Goal: Check status: Check status

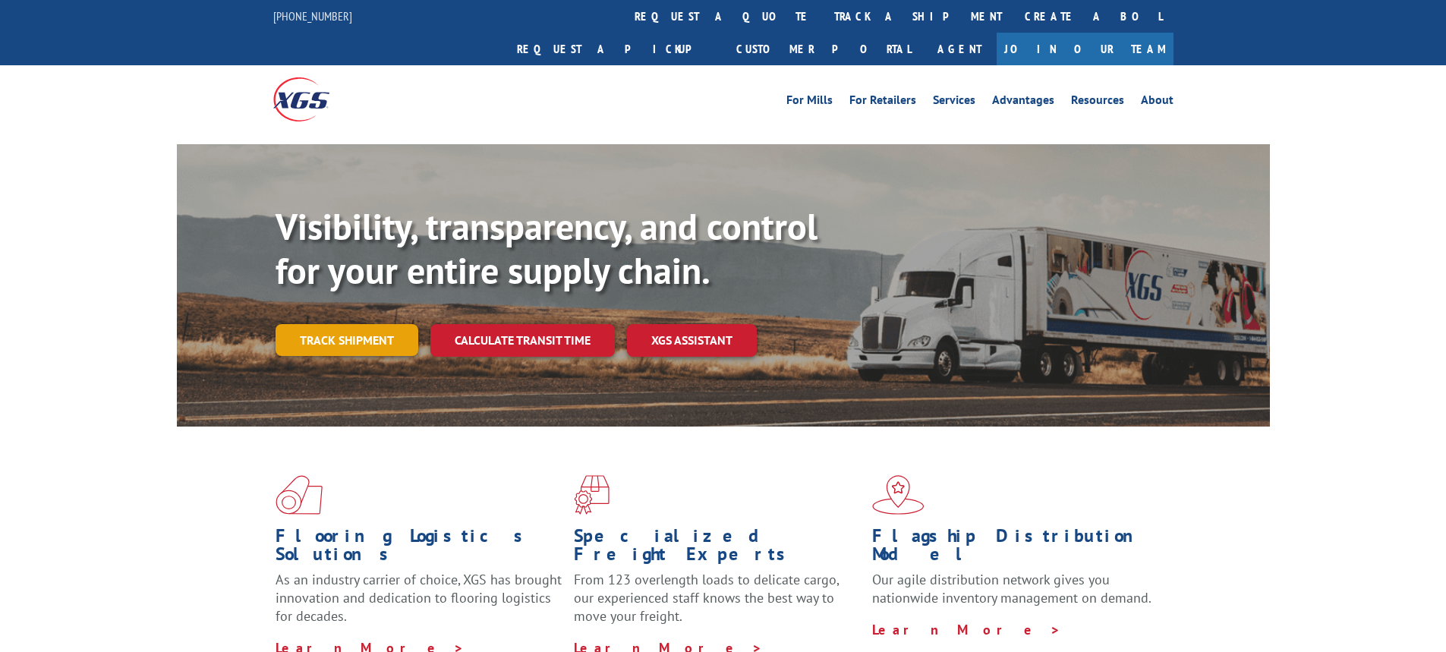
click at [351, 324] on link "Track shipment" at bounding box center [347, 340] width 143 height 32
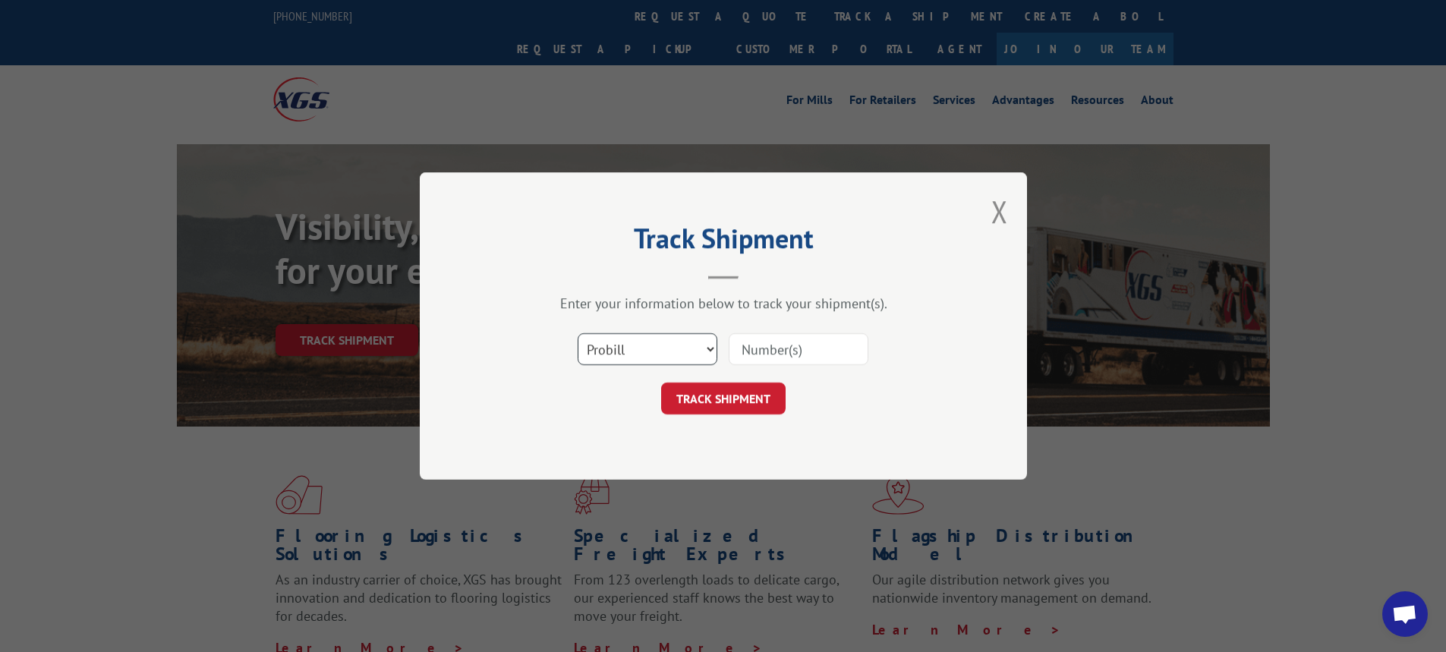
click at [714, 350] on select "Select category... Probill BOL PO" at bounding box center [648, 349] width 140 height 32
select select "bol"
click at [578, 333] on select "Select category... Probill BOL PO" at bounding box center [648, 349] width 140 height 32
click at [775, 346] on input at bounding box center [799, 349] width 140 height 32
paste input "6011117"
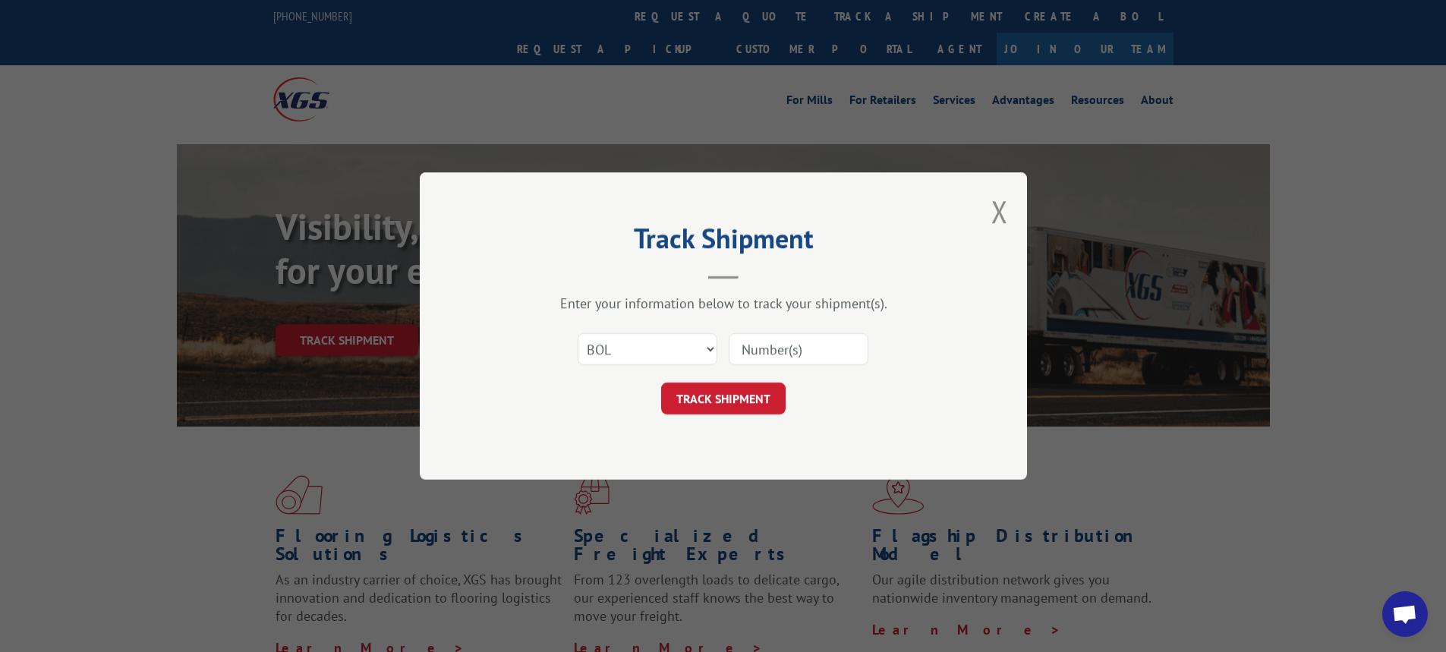
type input "6011117"
click button "TRACK SHIPMENT" at bounding box center [723, 399] width 125 height 32
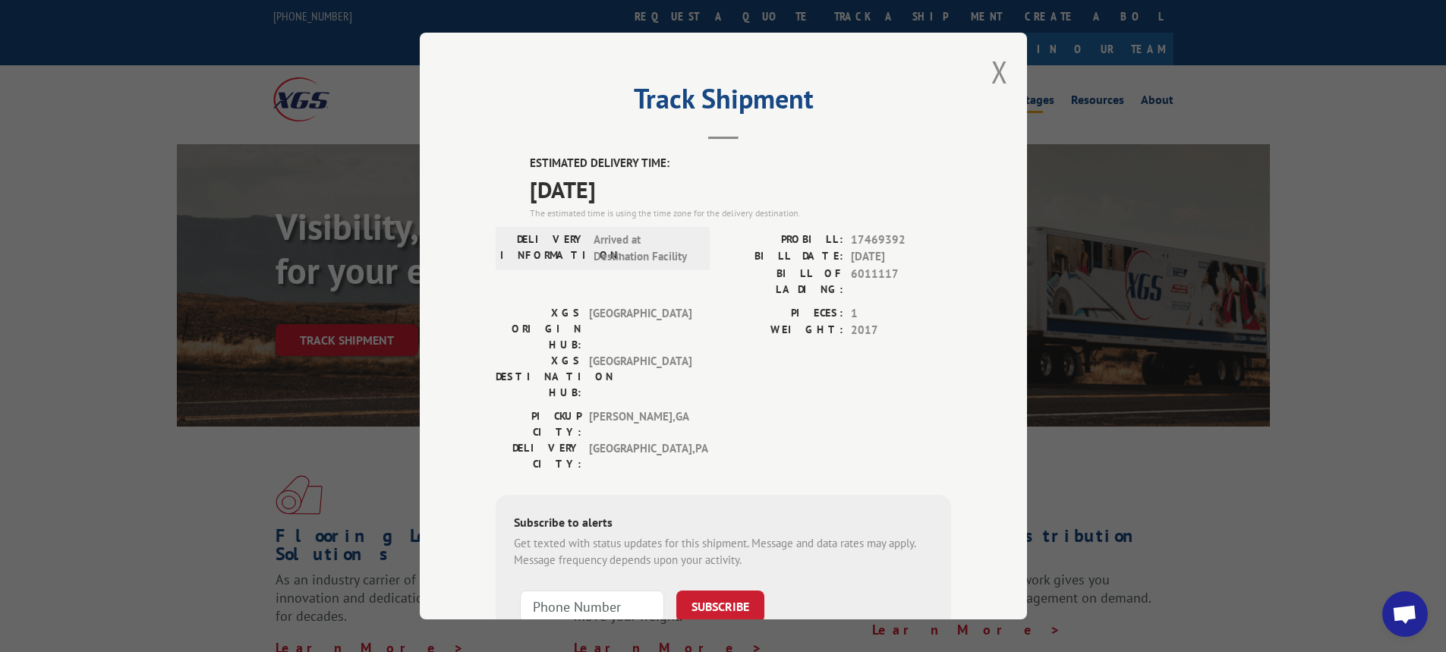
click at [999, 68] on button "Close modal" at bounding box center [1000, 72] width 17 height 40
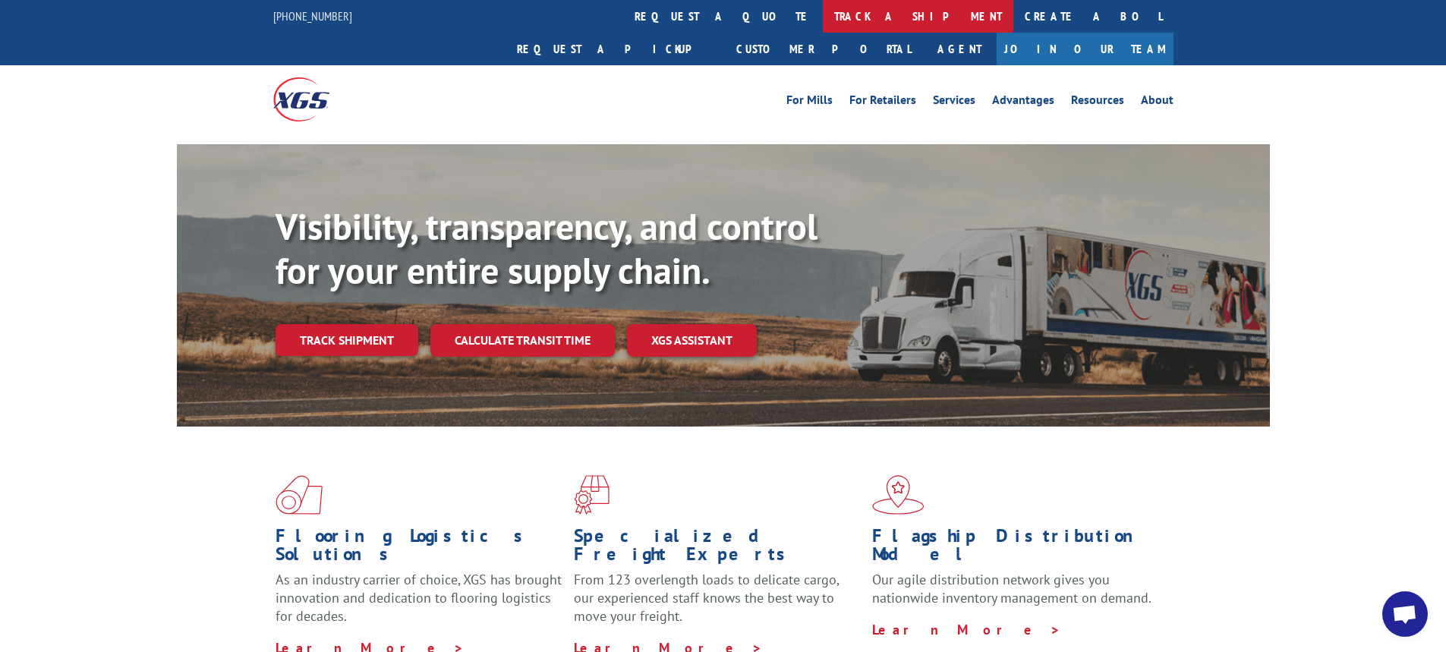
click at [823, 17] on link "track a shipment" at bounding box center [918, 16] width 191 height 33
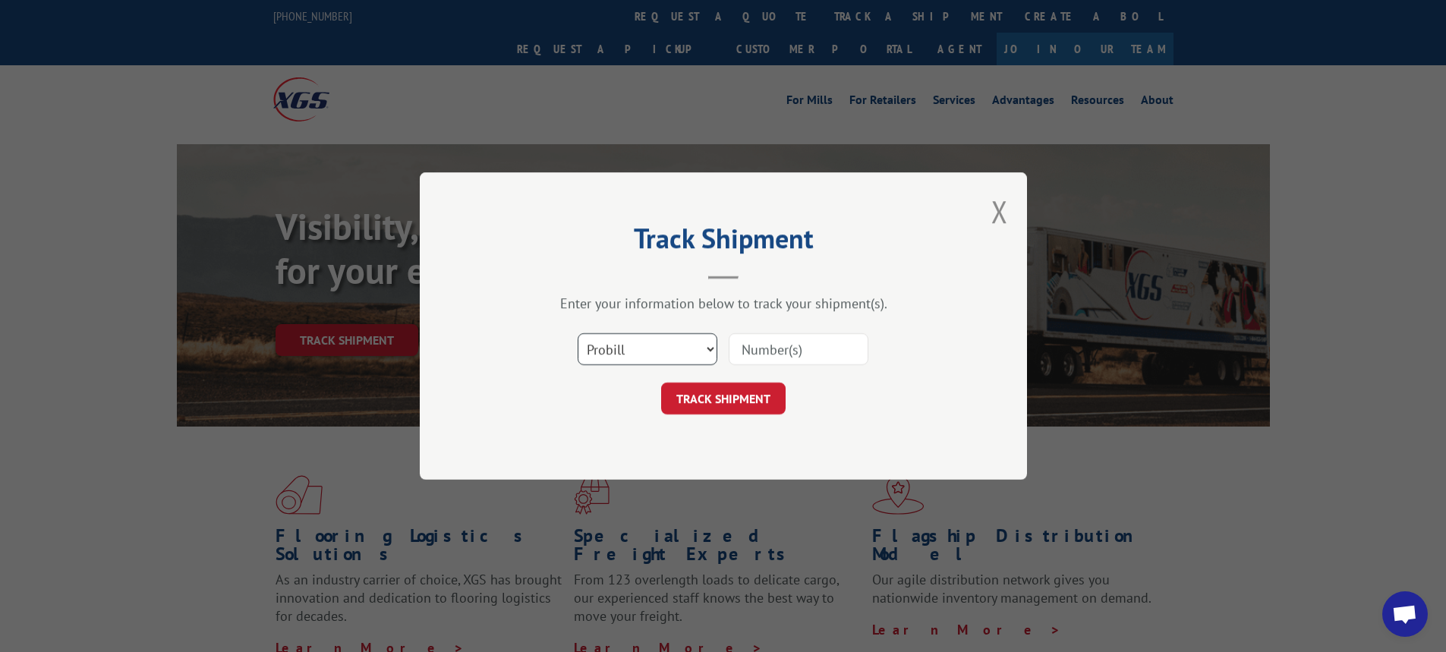
click at [708, 350] on select "Select category... Probill BOL PO" at bounding box center [648, 349] width 140 height 32
select select "bol"
click at [578, 333] on select "Select category... Probill BOL PO" at bounding box center [648, 349] width 140 height 32
click at [747, 354] on input at bounding box center [799, 349] width 140 height 32
paste input "6017539"
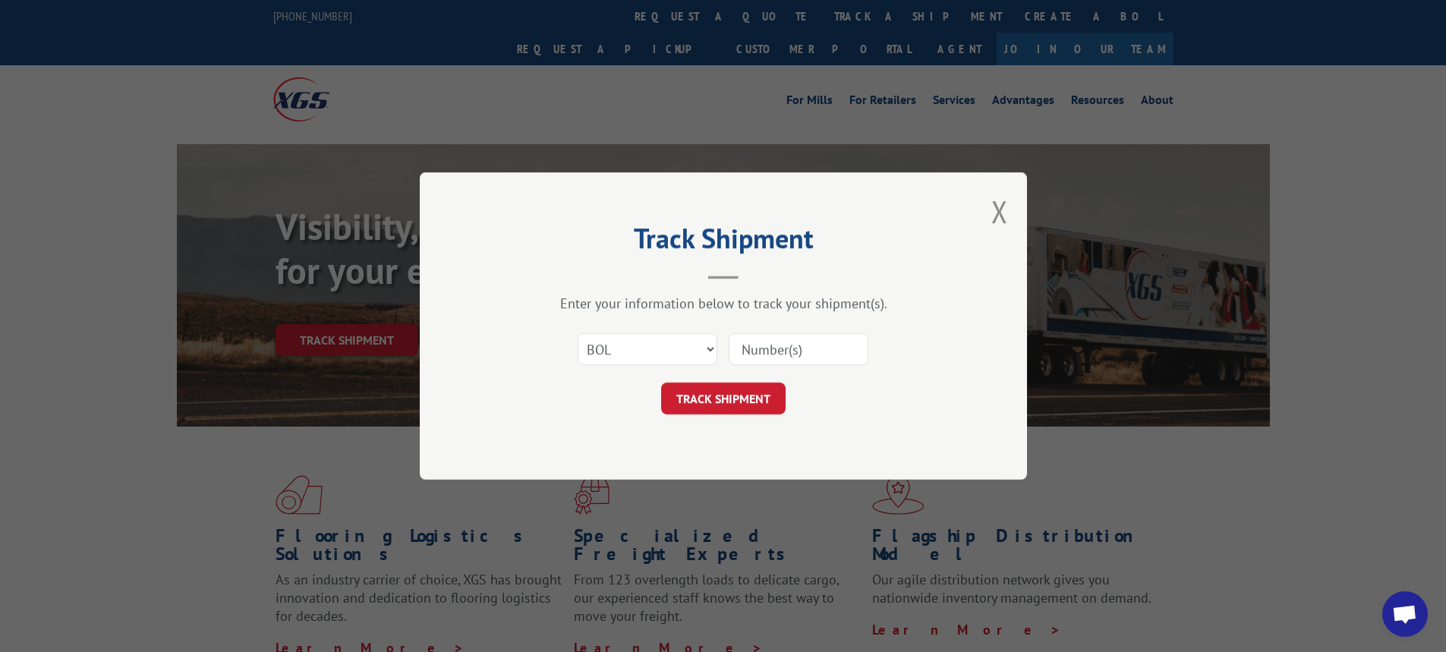
type input "6017539"
click button "TRACK SHIPMENT" at bounding box center [723, 399] width 125 height 32
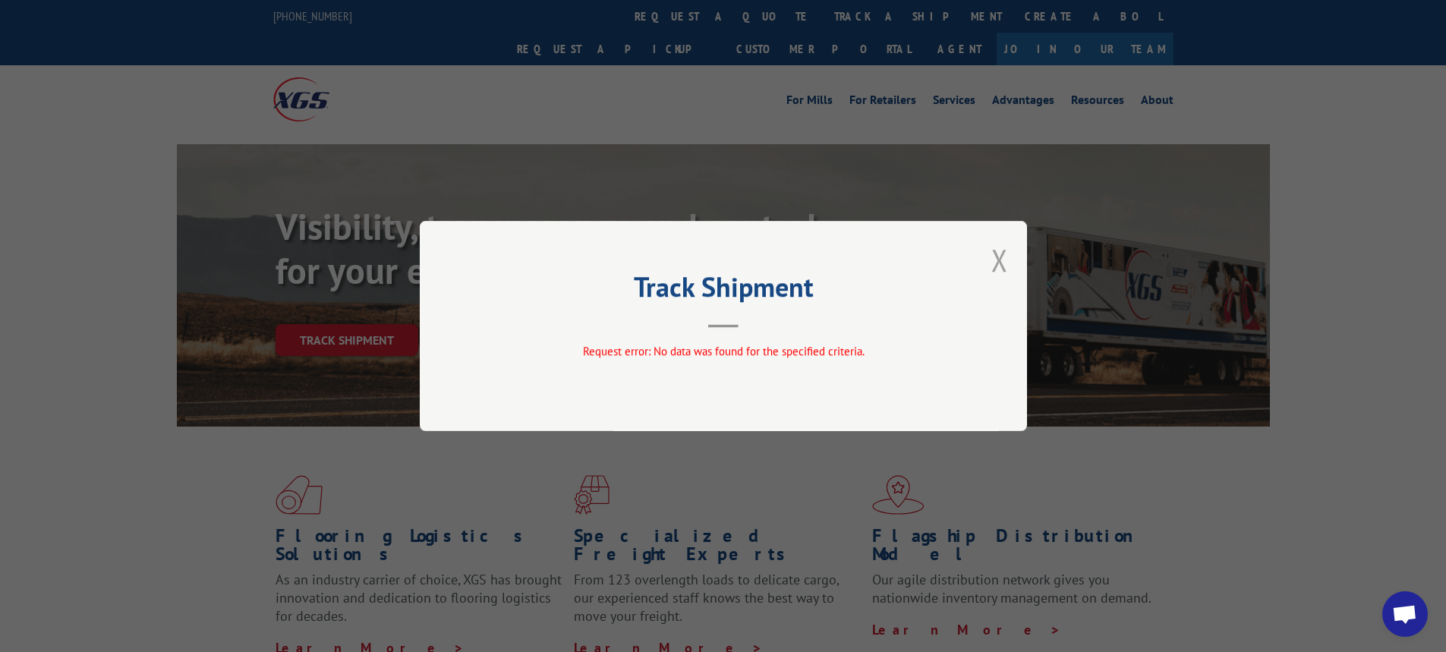
click at [998, 257] on button "Close modal" at bounding box center [1000, 260] width 17 height 40
